Goal: Information Seeking & Learning: Learn about a topic

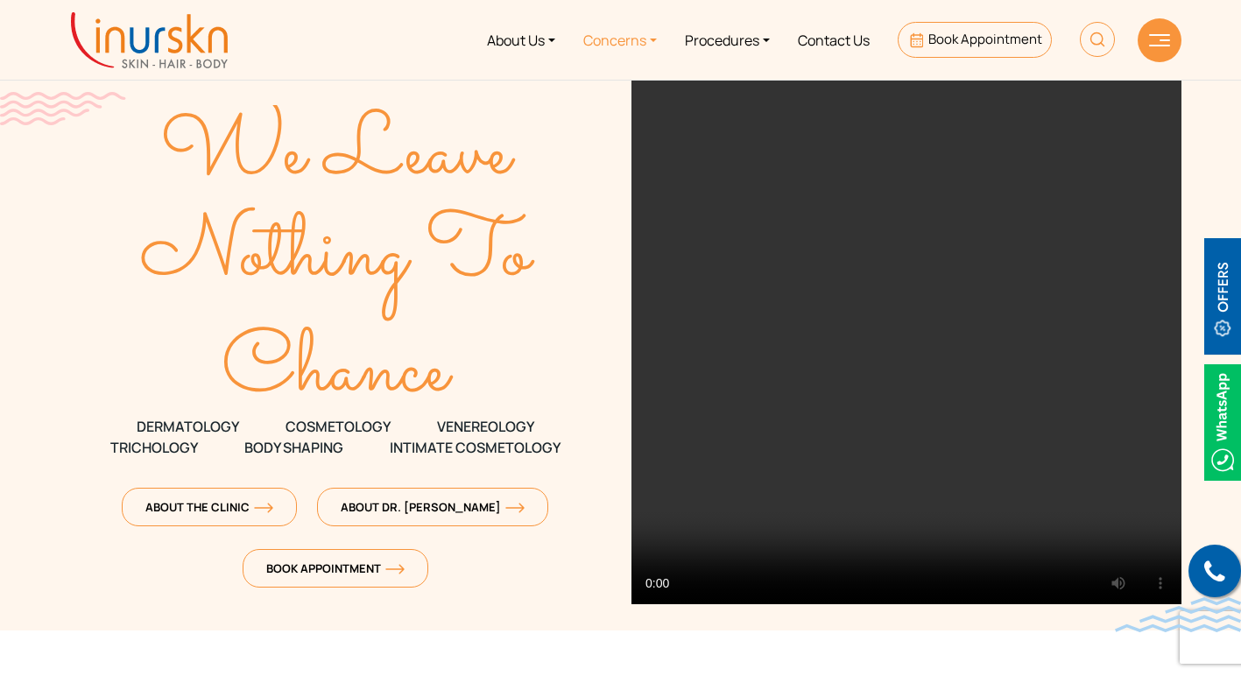
click at [634, 43] on link "Concerns" at bounding box center [620, 40] width 102 height 66
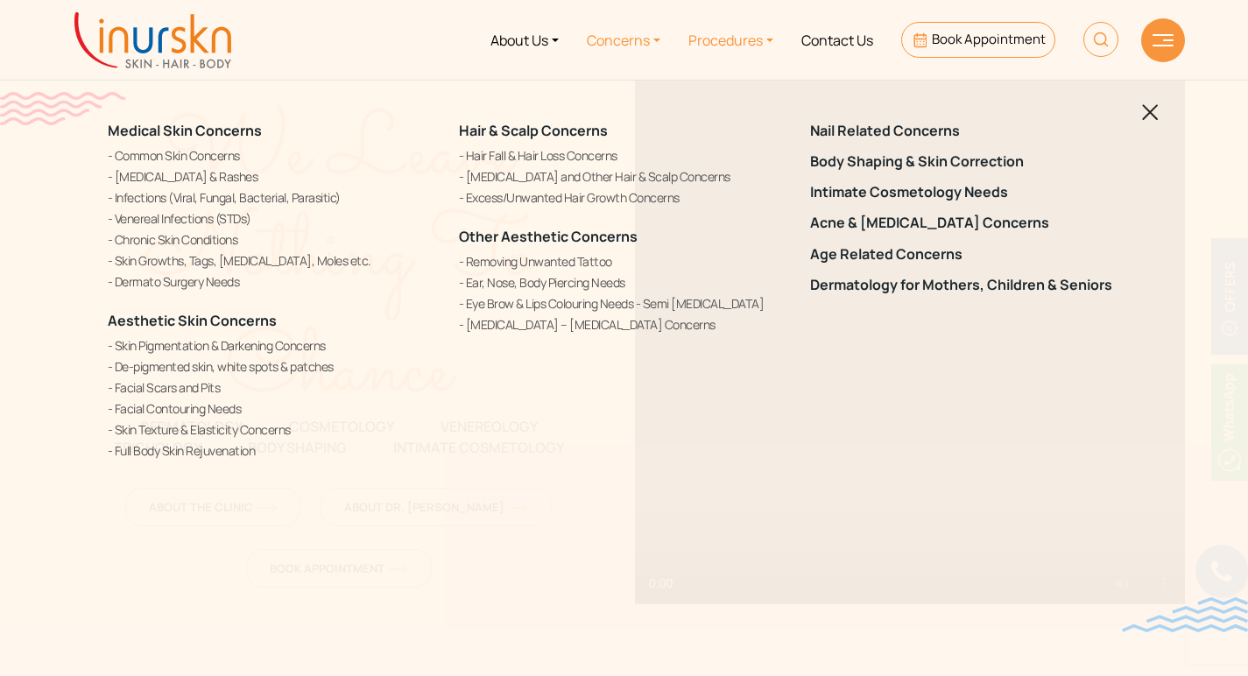
click at [752, 44] on link "Procedures" at bounding box center [730, 40] width 113 height 66
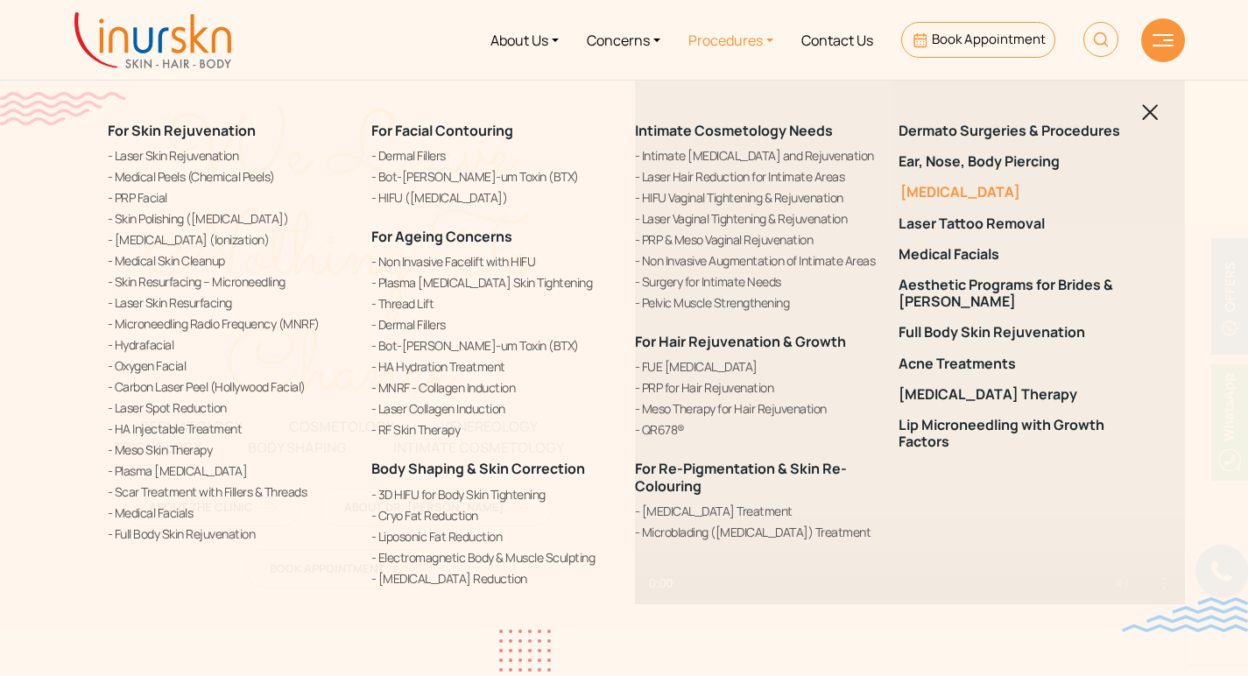
click at [926, 191] on link "[MEDICAL_DATA]" at bounding box center [1019, 192] width 243 height 17
